Goal: Transaction & Acquisition: Purchase product/service

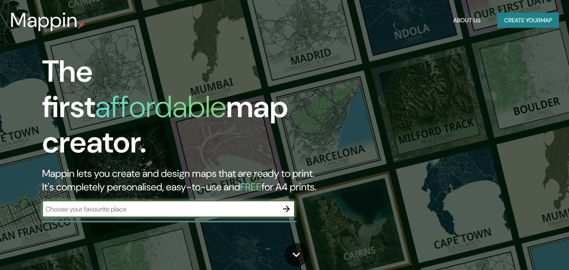
click at [219, 204] on input "text" at bounding box center [160, 209] width 236 height 10
click at [284, 205] on icon "button" at bounding box center [286, 208] width 7 height 7
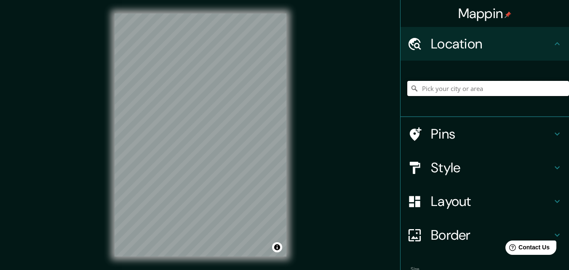
click at [439, 89] on input "Pick your city or area" at bounding box center [488, 88] width 162 height 15
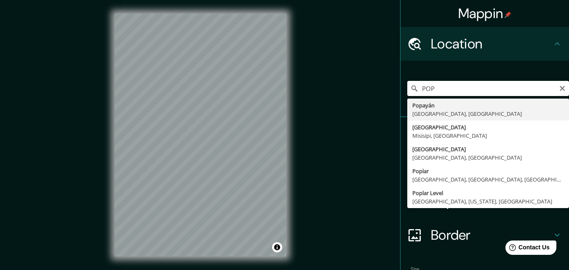
type input "Popayán, [GEOGRAPHIC_DATA], [GEOGRAPHIC_DATA]"
click at [439, 109] on div "[GEOGRAPHIC_DATA], [GEOGRAPHIC_DATA], [GEOGRAPHIC_DATA] Popayán [GEOGRAPHIC_DAT…" at bounding box center [488, 88] width 162 height 42
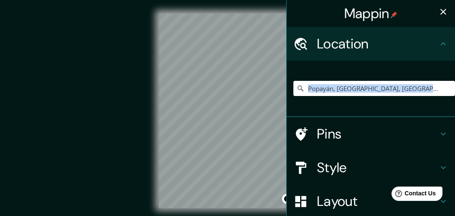
click at [441, 12] on icon "button" at bounding box center [443, 12] width 10 height 10
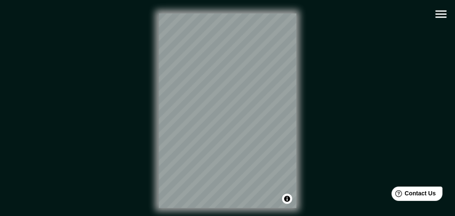
click at [346, 115] on div "© Mapbox © OpenStreetMap Improve this map" at bounding box center [228, 110] width 410 height 195
click at [286, 199] on button "Toggle attribution" at bounding box center [287, 199] width 10 height 10
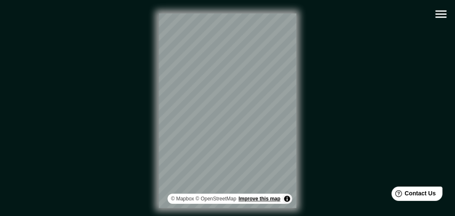
click at [273, 198] on link "Improve this map" at bounding box center [260, 199] width 42 height 6
click at [443, 13] on icon "button" at bounding box center [441, 14] width 15 height 15
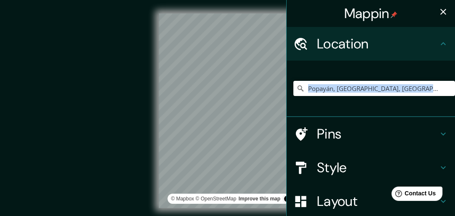
click at [364, 170] on h4 "Style" at bounding box center [377, 167] width 121 height 17
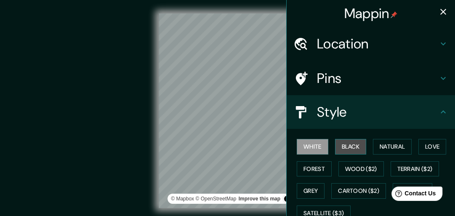
click at [354, 148] on button "Black" at bounding box center [351, 147] width 32 height 16
click at [305, 144] on button "White" at bounding box center [313, 147] width 32 height 16
click at [345, 145] on button "Black" at bounding box center [351, 147] width 32 height 16
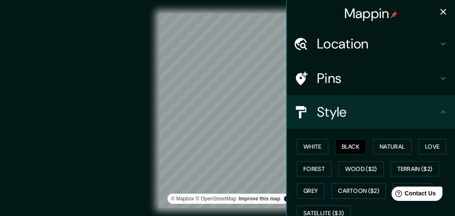
click at [288, 179] on div "Mappin Location [GEOGRAPHIC_DATA], [GEOGRAPHIC_DATA], [GEOGRAPHIC_DATA] Pins St…" at bounding box center [227, 117] width 455 height 235
click at [290, 89] on div "Mappin Location [GEOGRAPHIC_DATA], [GEOGRAPHIC_DATA], [GEOGRAPHIC_DATA] Pins St…" at bounding box center [227, 117] width 455 height 235
click at [150, 135] on div "© Mapbox © OpenStreetMap Improve this map" at bounding box center [228, 110] width 410 height 195
click at [133, 114] on div "© Mapbox © OpenStreetMap Improve this map" at bounding box center [228, 110] width 410 height 195
click at [440, 12] on icon "button" at bounding box center [443, 12] width 6 height 6
